Goal: Task Accomplishment & Management: Manage account settings

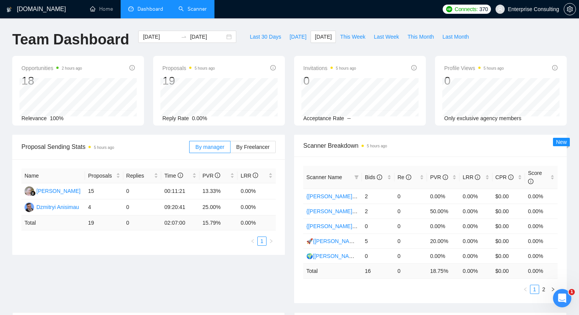
click at [192, 8] on link "Scanner" at bounding box center [192, 9] width 28 height 7
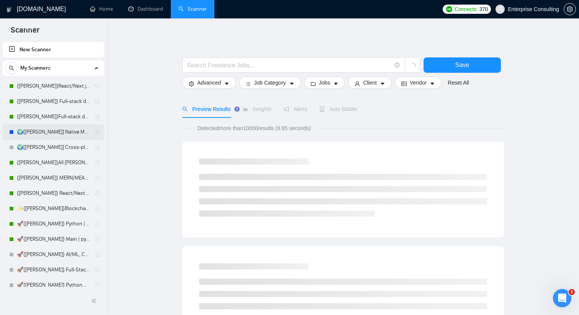
click at [11, 132] on div at bounding box center [11, 132] width 5 height 5
click at [48, 131] on link "🌍[[PERSON_NAME]] Native Mobile WW" at bounding box center [53, 131] width 73 height 15
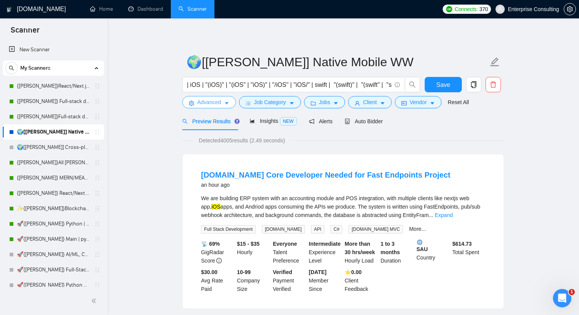
click at [228, 104] on icon "caret-down" at bounding box center [226, 103] width 5 height 5
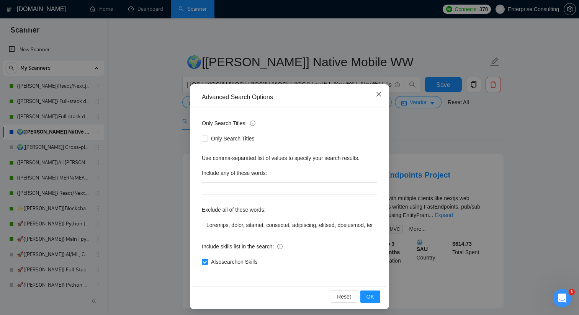
click at [376, 92] on icon "close" at bounding box center [379, 94] width 6 height 6
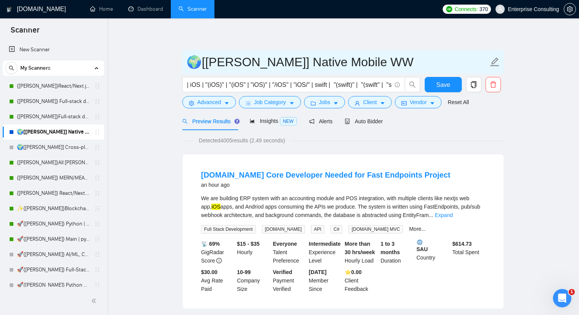
click at [496, 62] on icon "edit" at bounding box center [495, 62] width 10 height 10
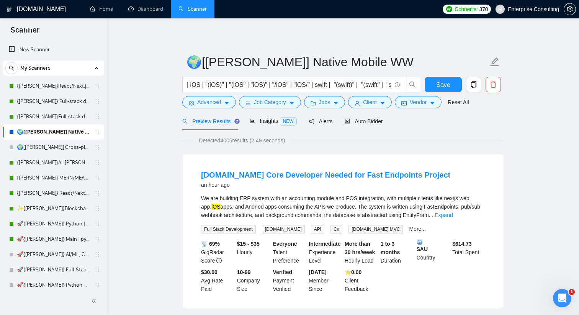
click at [12, 148] on div at bounding box center [11, 147] width 5 height 5
click at [47, 146] on link "🌍[[PERSON_NAME]] Cross-platform Mobile WW" at bounding box center [53, 147] width 73 height 15
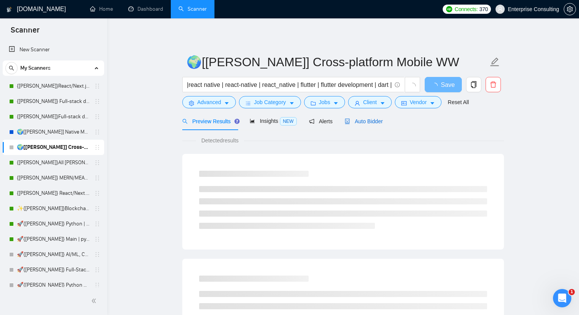
click at [363, 125] on div "Auto Bidder" at bounding box center [364, 121] width 38 height 8
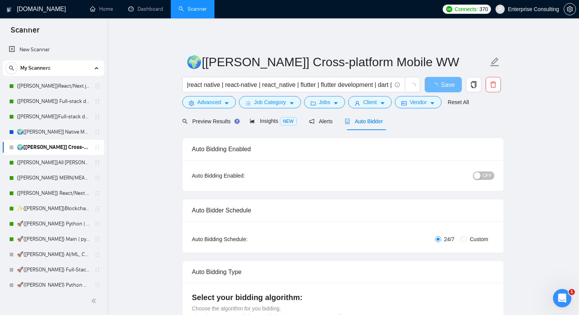
click at [484, 176] on span "OFF" at bounding box center [486, 175] width 9 height 8
click at [56, 132] on link "🌍[[PERSON_NAME]] Native Mobile WW" at bounding box center [53, 131] width 73 height 15
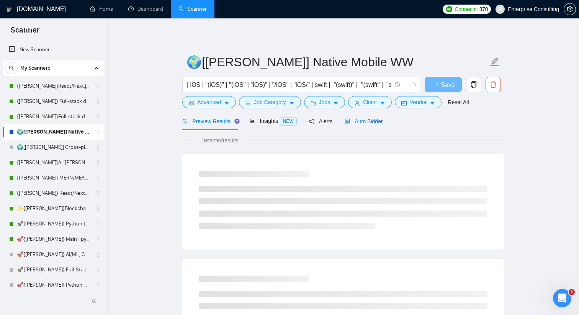
click at [369, 121] on span "Auto Bidder" at bounding box center [364, 121] width 38 height 6
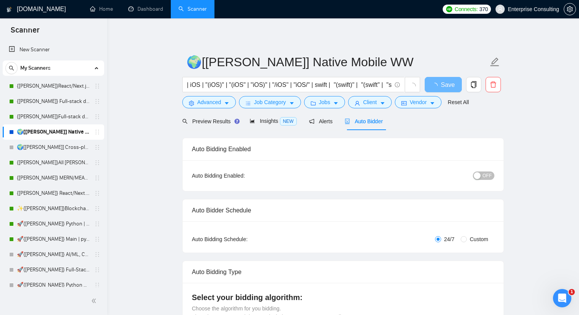
click at [486, 175] on span "OFF" at bounding box center [486, 175] width 9 height 8
click at [443, 82] on span "Save" at bounding box center [443, 85] width 14 height 10
click at [40, 143] on link "🌍[[PERSON_NAME]] Cross-platform Mobile WW" at bounding box center [53, 147] width 73 height 15
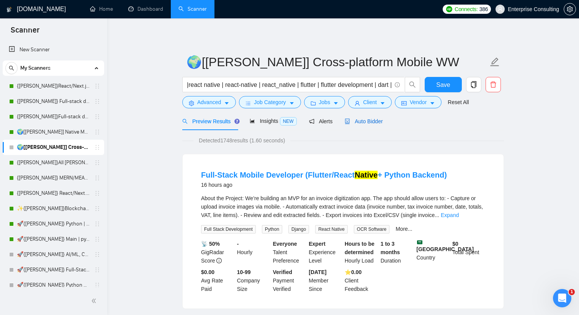
click at [377, 124] on div "Auto Bidder" at bounding box center [364, 121] width 38 height 8
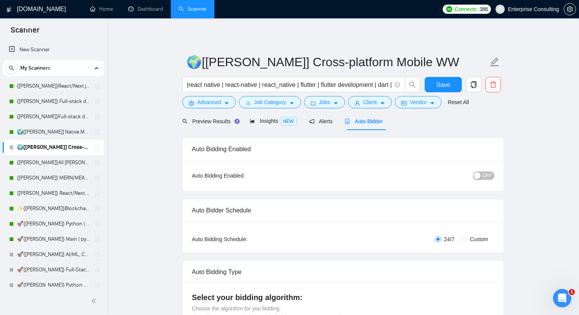
click at [482, 175] on span "OFF" at bounding box center [486, 175] width 9 height 8
click at [450, 85] on button "Save" at bounding box center [443, 84] width 37 height 15
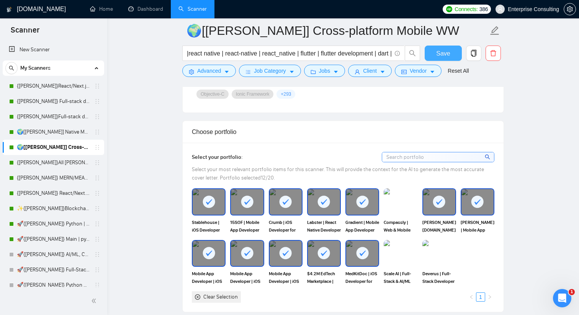
scroll to position [650, 0]
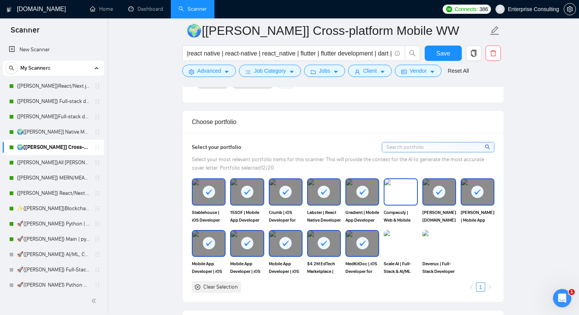
click at [400, 201] on img at bounding box center [400, 191] width 32 height 25
click at [451, 52] on button "Save" at bounding box center [443, 53] width 37 height 15
click at [63, 135] on link "🌍[[PERSON_NAME]] Native Mobile WW" at bounding box center [53, 131] width 73 height 15
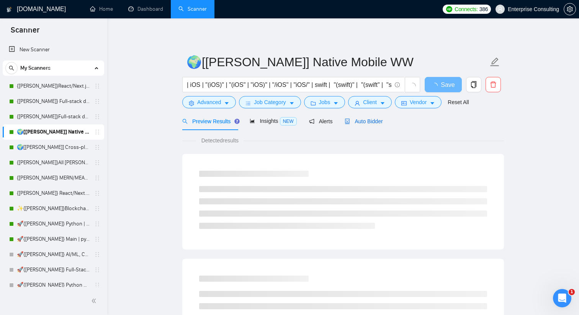
click at [361, 121] on span "Auto Bidder" at bounding box center [364, 121] width 38 height 6
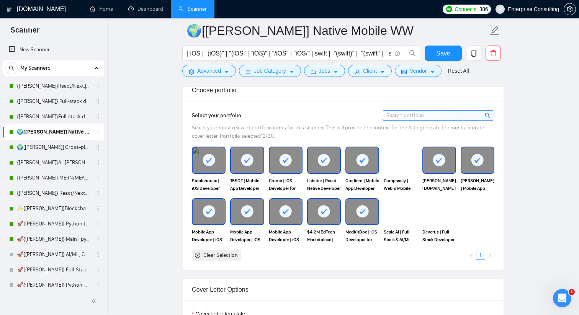
scroll to position [697, 0]
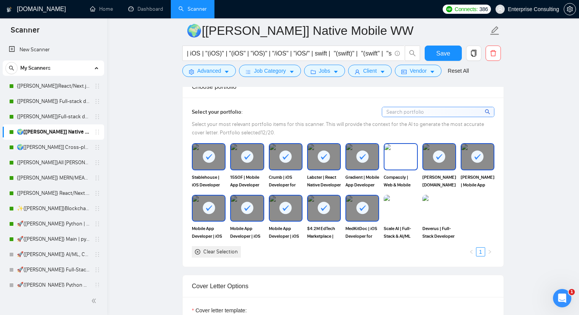
click at [404, 154] on img at bounding box center [400, 156] width 32 height 25
click at [449, 54] on span "Save" at bounding box center [443, 54] width 14 height 10
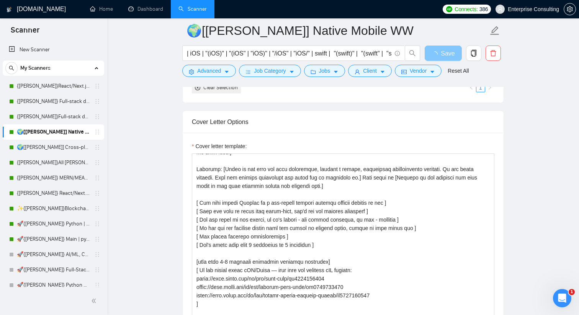
scroll to position [0, 0]
